Goal: Information Seeking & Learning: Learn about a topic

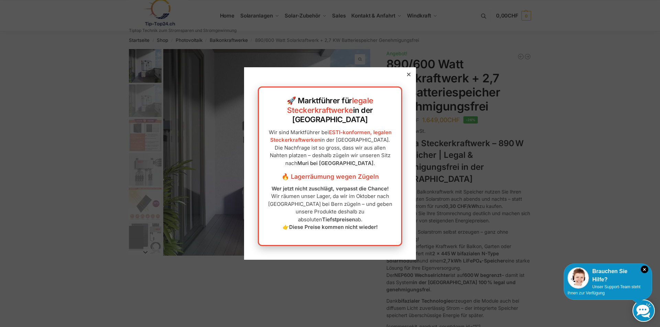
click at [406, 78] on div at bounding box center [409, 74] width 6 height 6
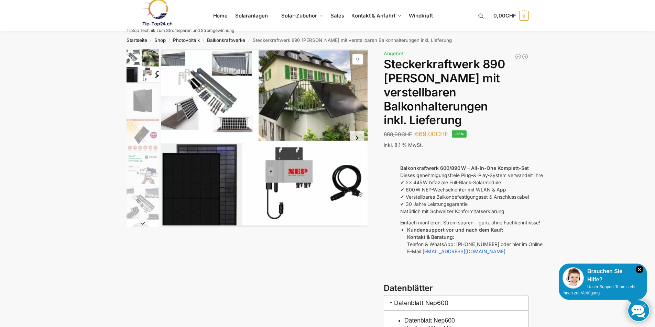
click at [212, 184] on img "1 / 10" at bounding box center [264, 138] width 207 height 178
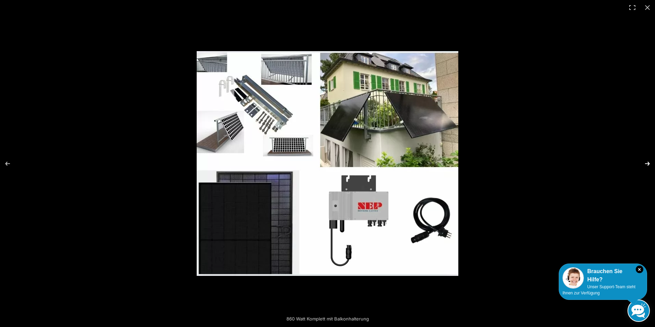
click at [646, 162] on button "Next (arrow right)" at bounding box center [643, 164] width 24 height 34
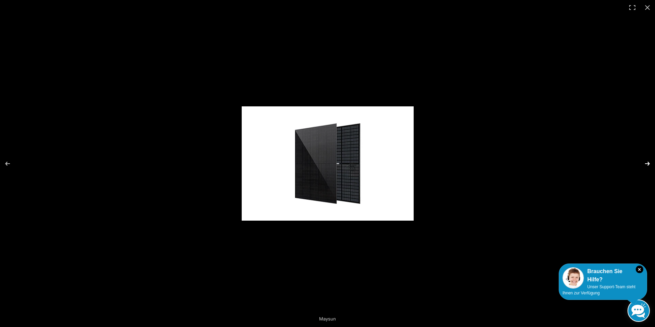
click at [646, 162] on button "Next (arrow right)" at bounding box center [643, 164] width 24 height 34
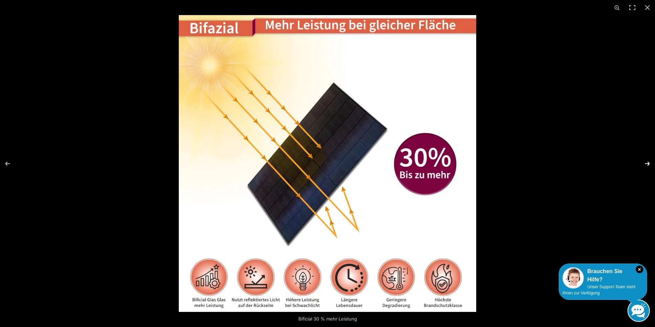
click at [646, 162] on button "Next (arrow right)" at bounding box center [643, 164] width 24 height 34
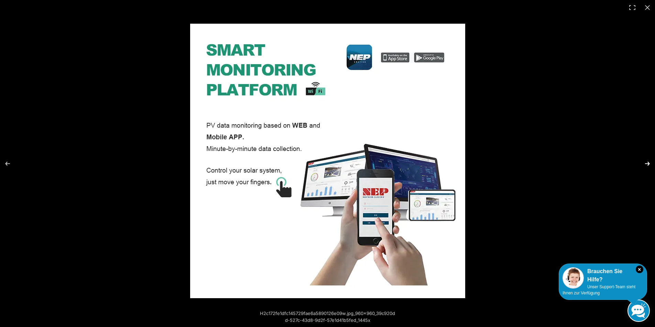
click at [646, 162] on button "Next (arrow right)" at bounding box center [643, 164] width 24 height 34
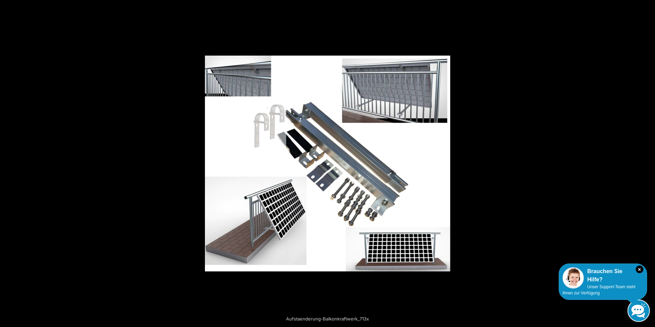
click at [646, 162] on button "Next (arrow right)" at bounding box center [643, 164] width 24 height 34
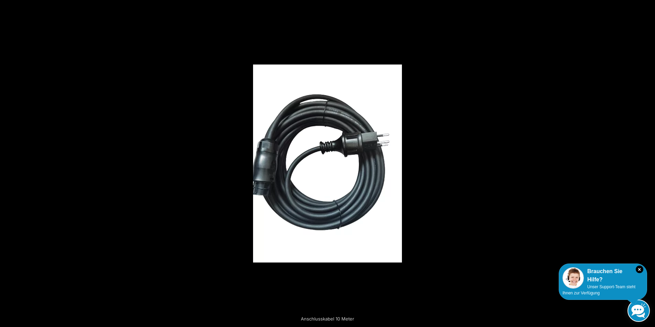
click at [646, 162] on button "Next (arrow right)" at bounding box center [643, 164] width 24 height 34
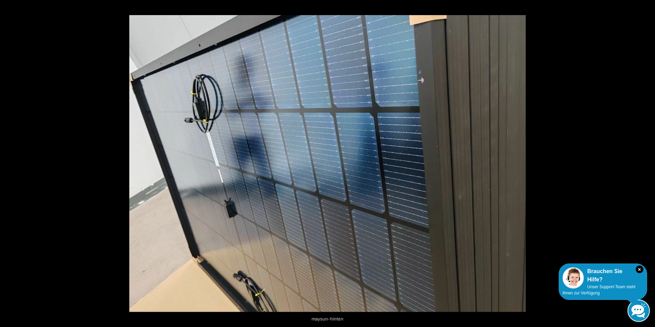
click at [646, 162] on button "Next (arrow right)" at bounding box center [643, 164] width 24 height 34
